Goal: Task Accomplishment & Management: Use online tool/utility

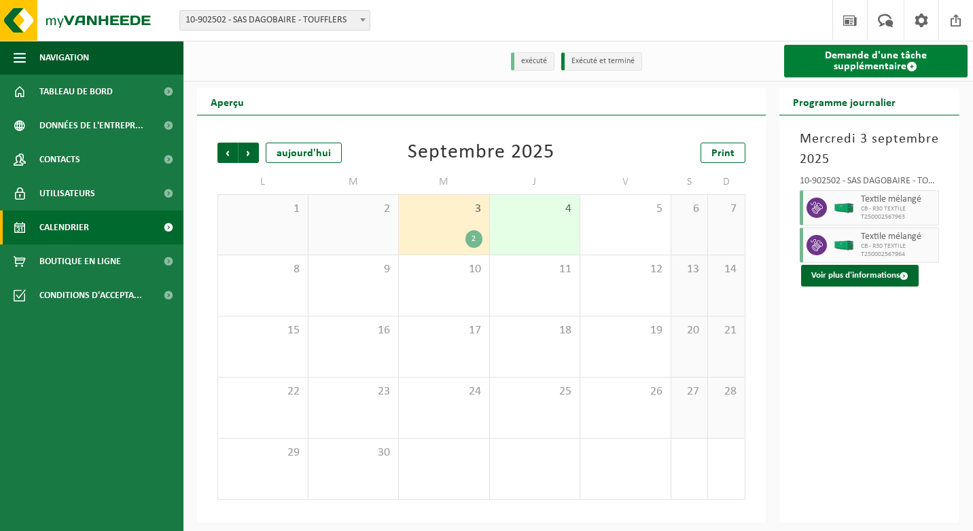
click at [808, 69] on link "Demande d'une tâche supplémentaire" at bounding box center [876, 61] width 184 height 33
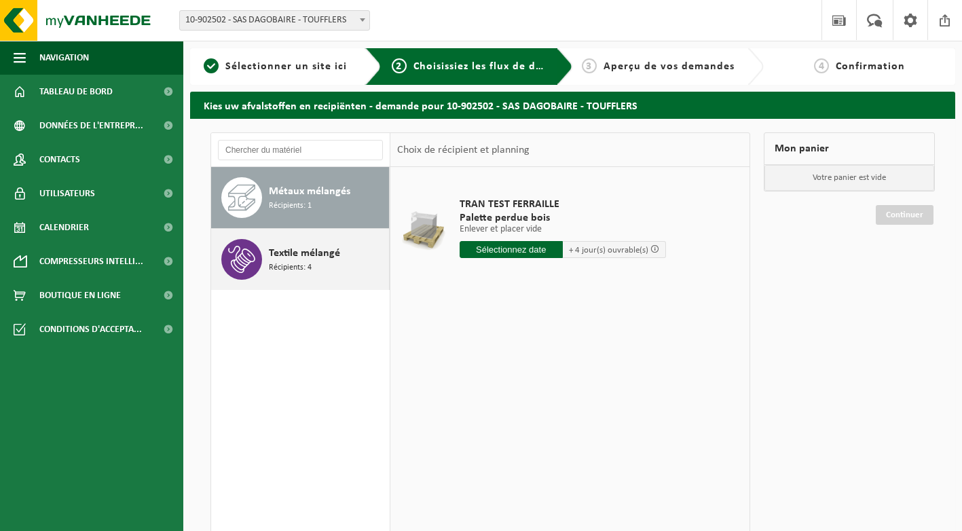
click at [311, 258] on span "Textile mélangé" at bounding box center [304, 253] width 71 height 16
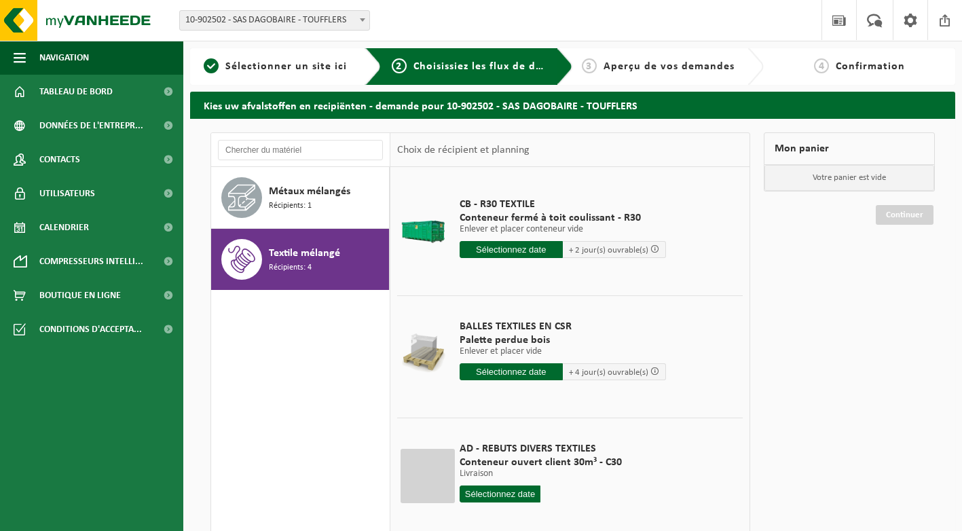
click at [516, 245] on input "text" at bounding box center [511, 249] width 103 height 17
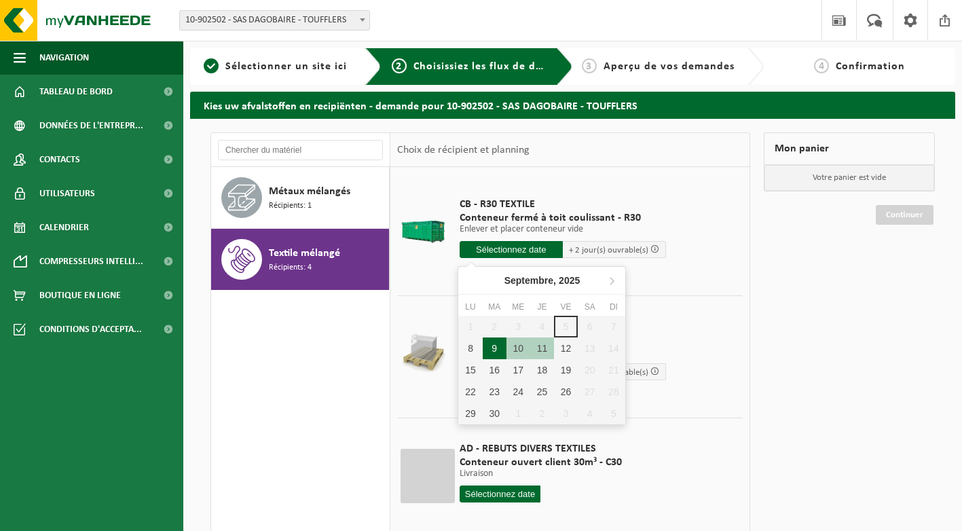
click at [493, 347] on div "9" at bounding box center [495, 349] width 24 height 22
type input "à partir de 2025-09-09"
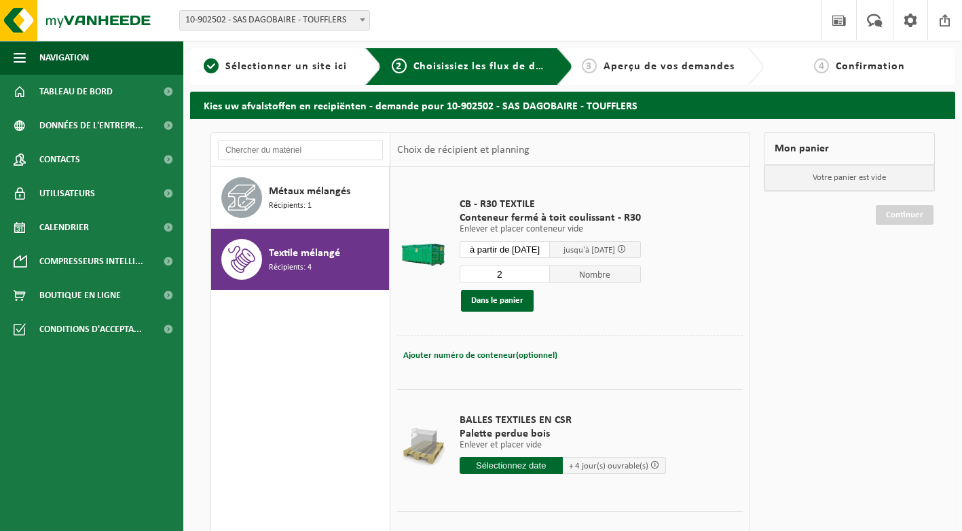
type input "2"
click at [547, 272] on input "2" at bounding box center [505, 275] width 91 height 18
click at [521, 296] on button "Dans le panier" at bounding box center [497, 301] width 73 height 22
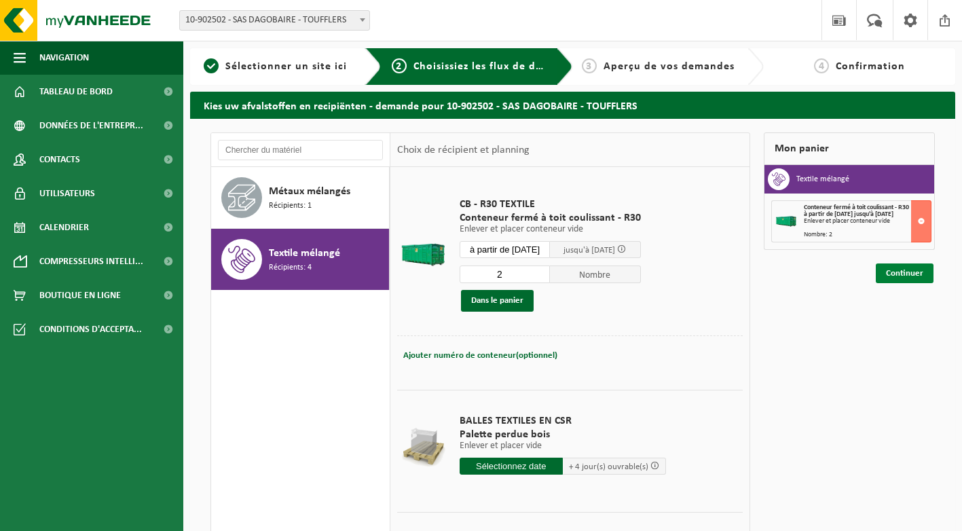
click at [903, 267] on link "Continuer" at bounding box center [905, 274] width 58 height 20
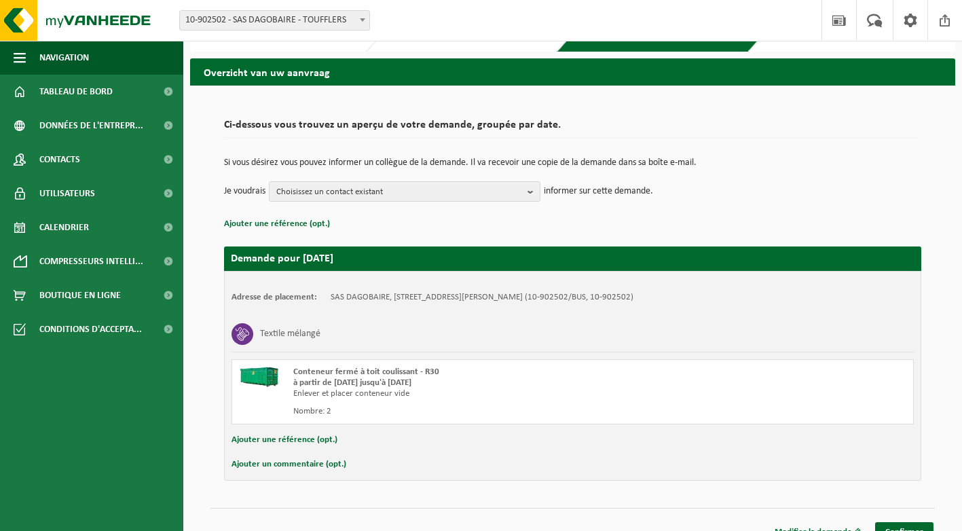
scroll to position [52, 0]
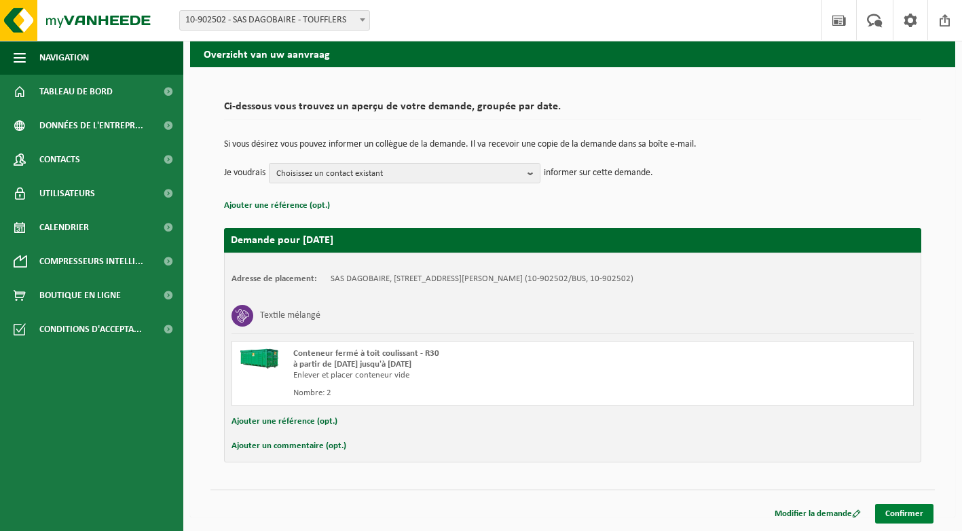
click at [897, 507] on link "Confirmer" at bounding box center [905, 514] width 58 height 20
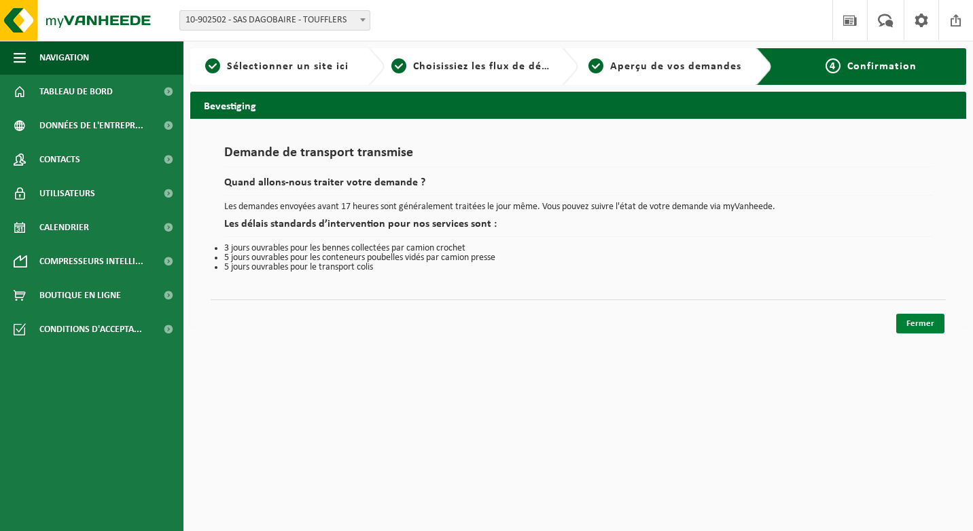
click at [910, 328] on link "Fermer" at bounding box center [920, 324] width 48 height 20
